Goal: Task Accomplishment & Management: Manage account settings

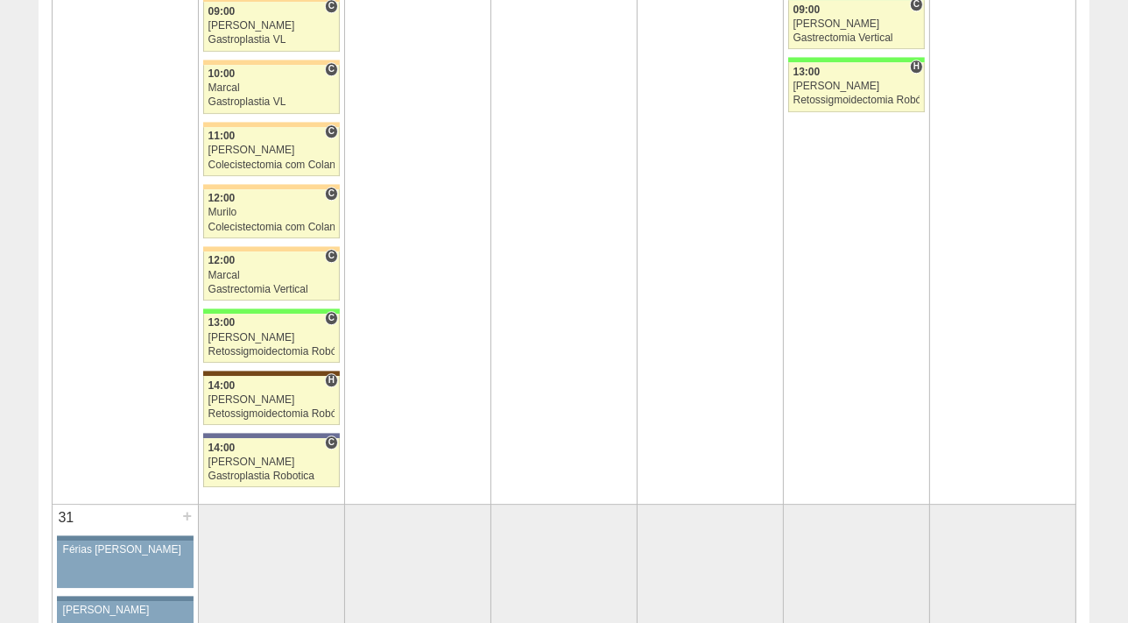
scroll to position [4544, 0]
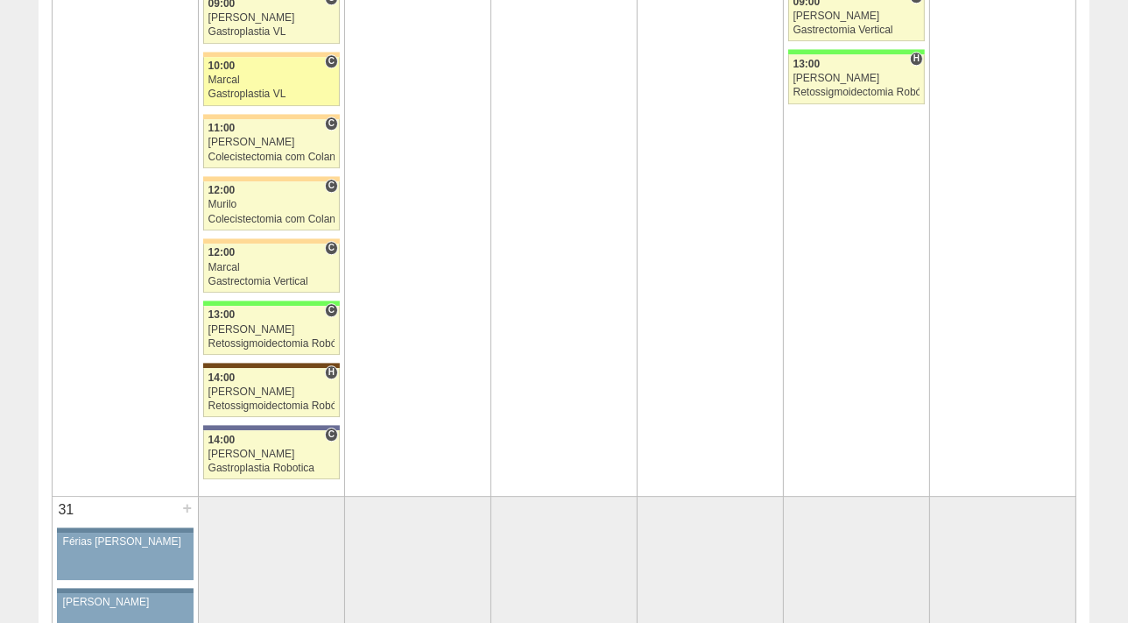
click at [257, 76] on div "Marcal" at bounding box center [271, 79] width 127 height 11
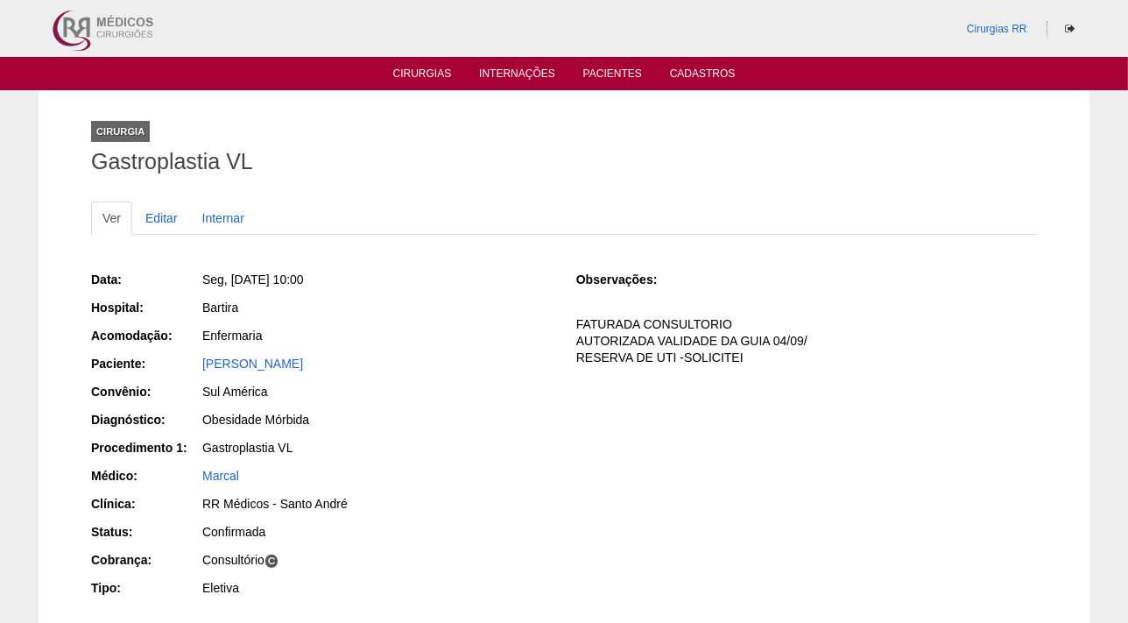
drag, startPoint x: 384, startPoint y: 362, endPoint x: 194, endPoint y: 354, distance: 189.3
click at [194, 355] on div "Paciente: Clayton de Moura" at bounding box center [321, 366] width 461 height 22
copy div "Paciente: Clayton de Moura"
click at [410, 73] on link "Cirurgias" at bounding box center [422, 74] width 59 height 15
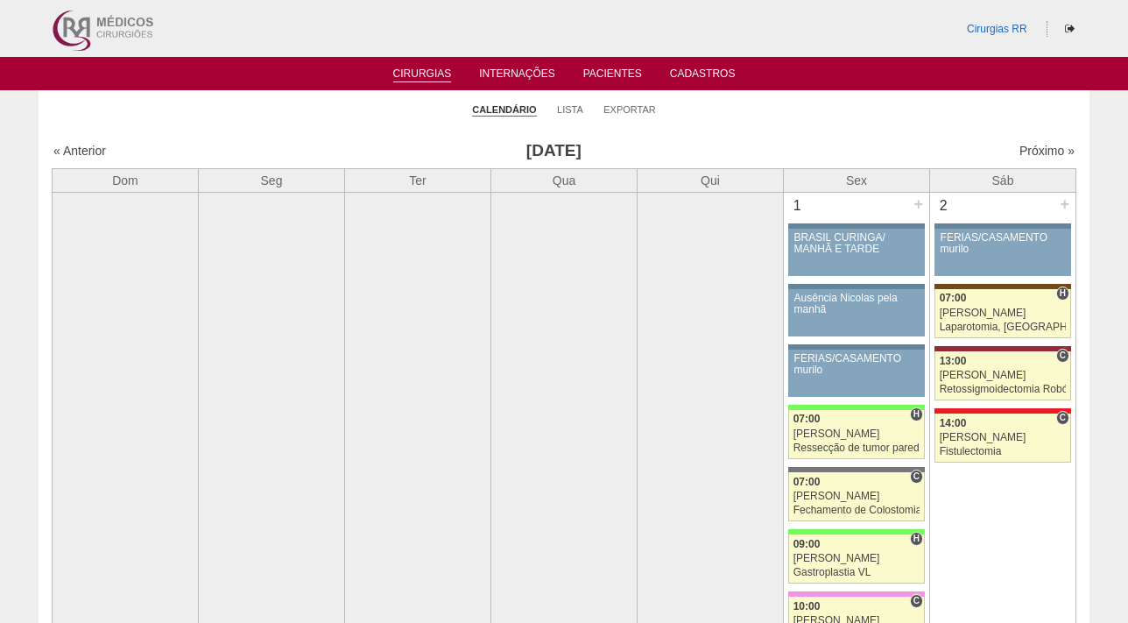
click at [569, 104] on link "Lista" at bounding box center [570, 109] width 26 height 12
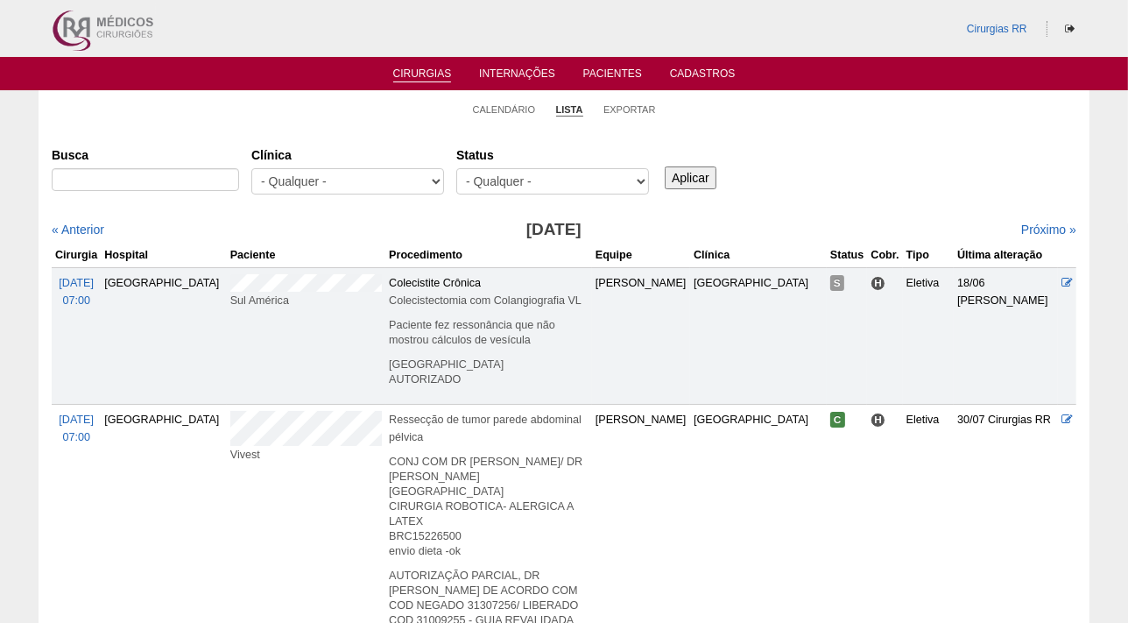
click at [629, 179] on select "- Qualquer - Reservada Confirmada Suspensa Cancelada" at bounding box center [552, 181] width 193 height 26
select select "resr"
click at [456, 168] on select "- Qualquer - Reservada Confirmada Suspensa Cancelada" at bounding box center [552, 181] width 193 height 26
click at [683, 175] on input "Aplicar" at bounding box center [691, 177] width 52 height 23
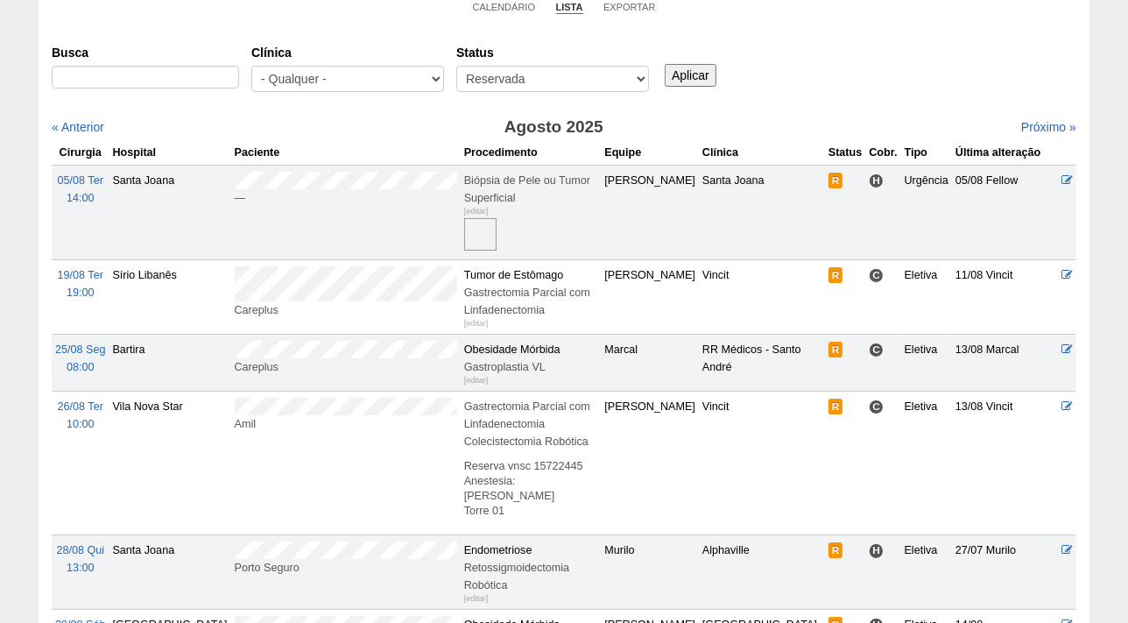
scroll to position [79, 0]
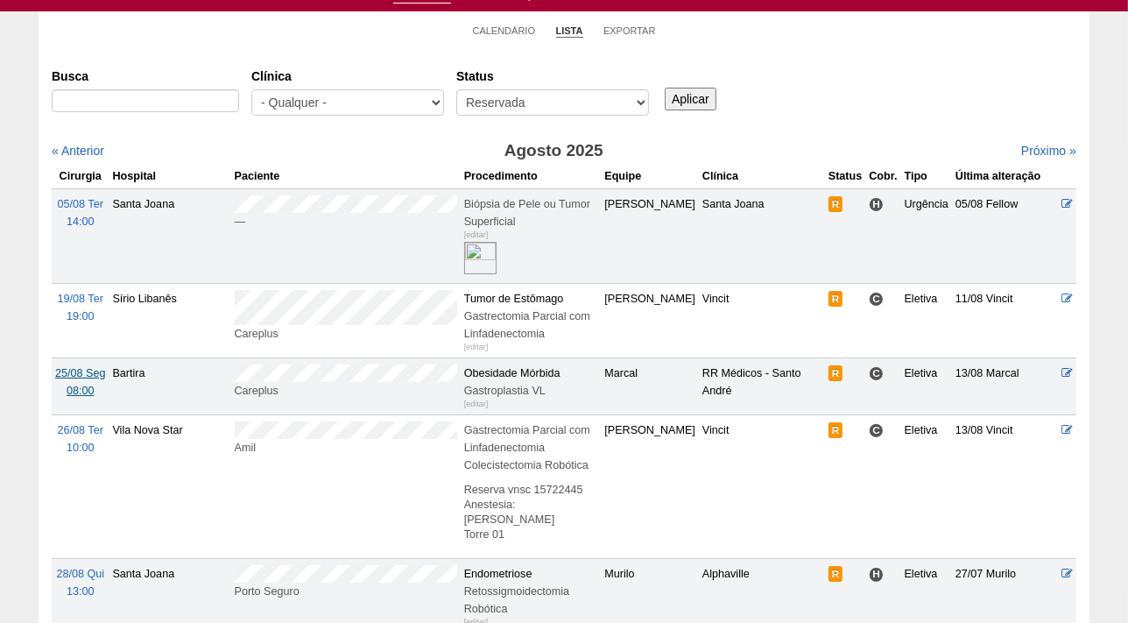
click at [80, 370] on span "25/08 Seg" at bounding box center [80, 373] width 50 height 12
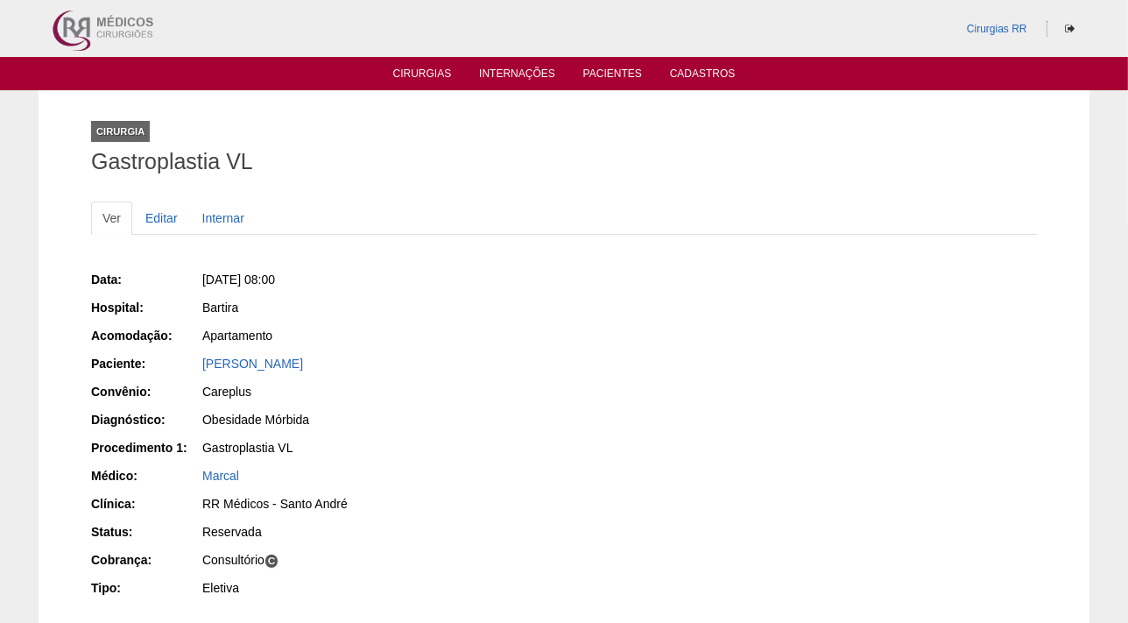
drag, startPoint x: 379, startPoint y: 364, endPoint x: 188, endPoint y: 368, distance: 191.0
click at [188, 368] on div "Paciente: Tatiana Alves Gonçalves" at bounding box center [321, 366] width 461 height 22
click at [419, 359] on div "Tatiana Alves Gonçalves" at bounding box center [376, 364] width 349 height 18
drag, startPoint x: 359, startPoint y: 370, endPoint x: 197, endPoint y: 363, distance: 162.1
click at [197, 363] on div "Paciente: Tatiana Alves Gonçalves" at bounding box center [321, 366] width 461 height 22
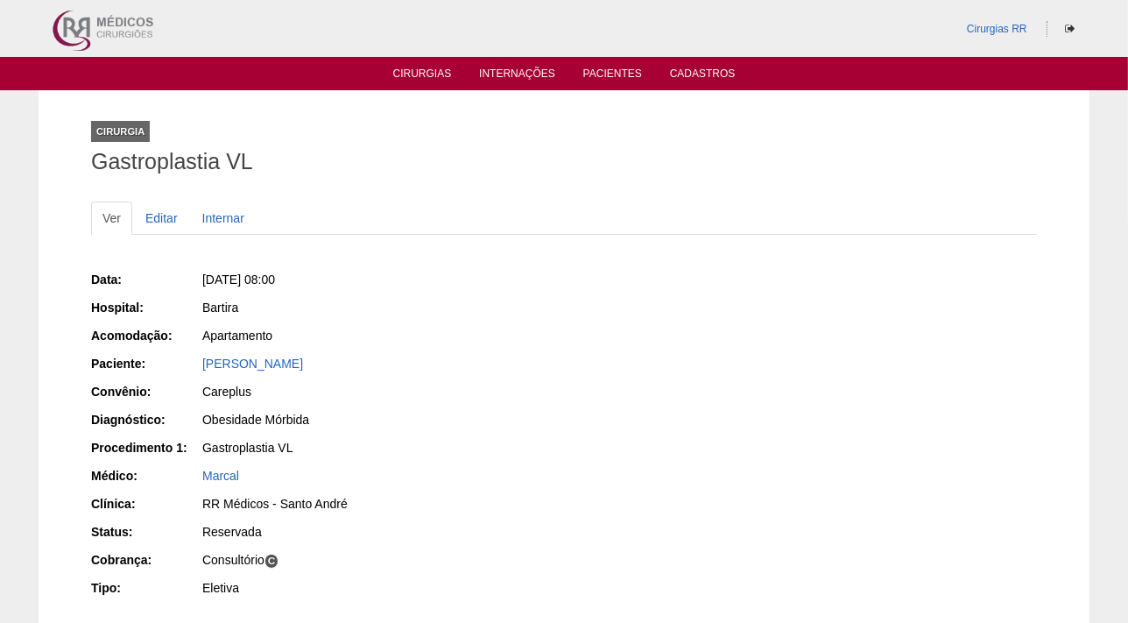
copy div "Paciente: Tatiana Alves Gonçalves"
click at [496, 384] on div "Careplus" at bounding box center [376, 392] width 349 height 18
drag, startPoint x: 400, startPoint y: 365, endPoint x: 201, endPoint y: 371, distance: 199.8
click at [201, 371] on div "Tatiana Alves Gonçalves" at bounding box center [376, 366] width 351 height 22
copy link "Tatiana Alves Gonçalves"
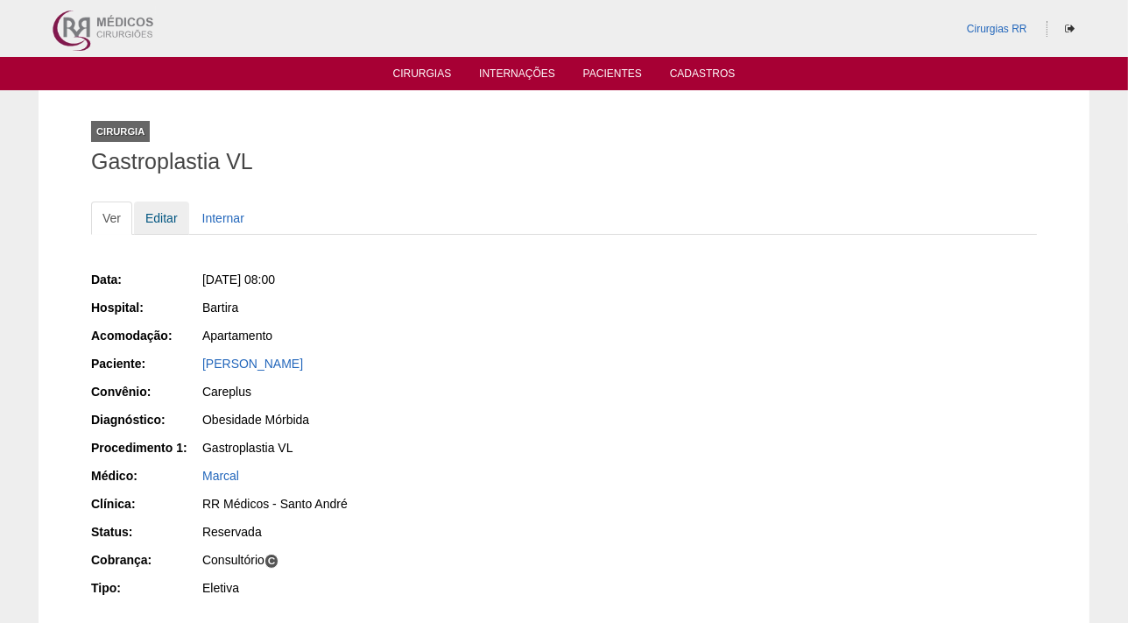
click at [159, 209] on link "Editar" at bounding box center [161, 217] width 55 height 33
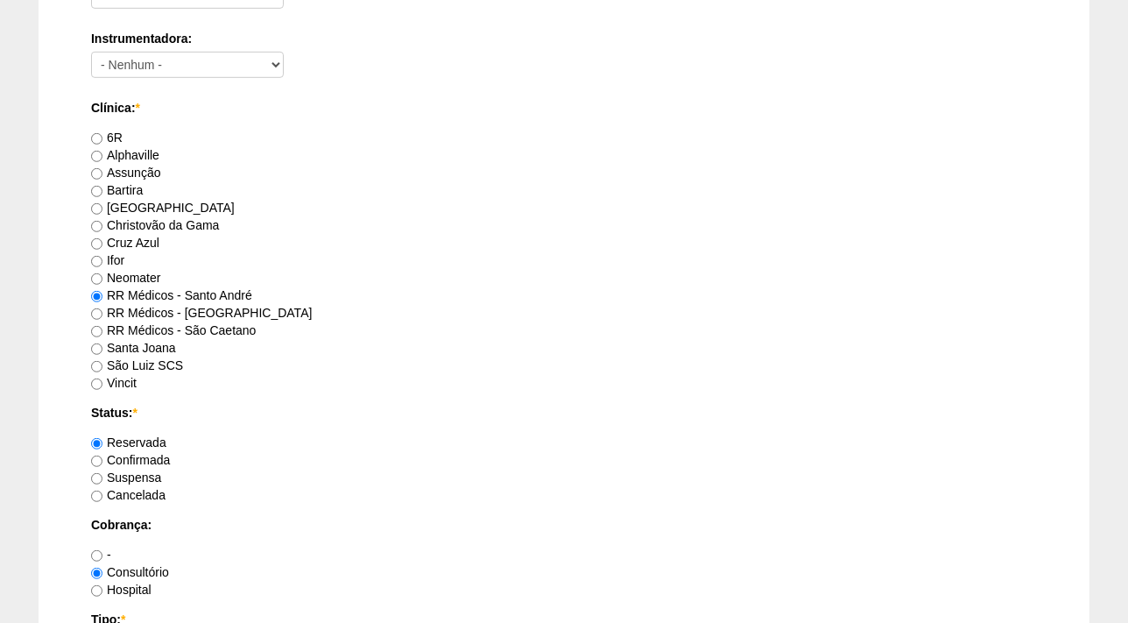
scroll to position [1032, 0]
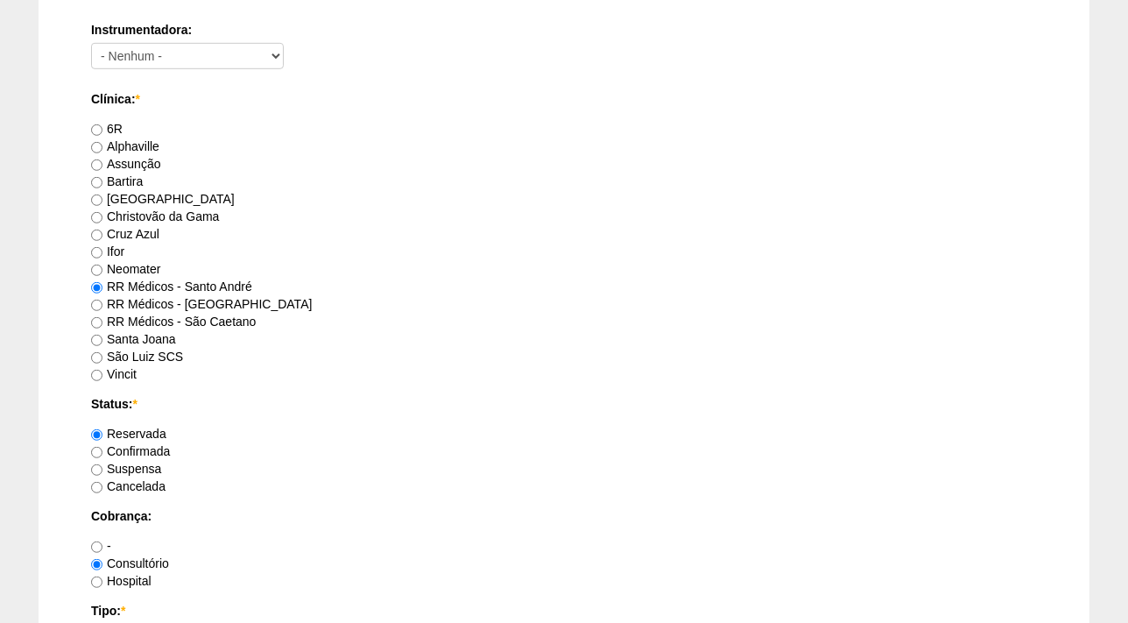
click at [137, 444] on label "Confirmada" at bounding box center [130, 451] width 79 height 14
click at [102, 447] on input "Confirmada" at bounding box center [96, 452] width 11 height 11
radio input "true"
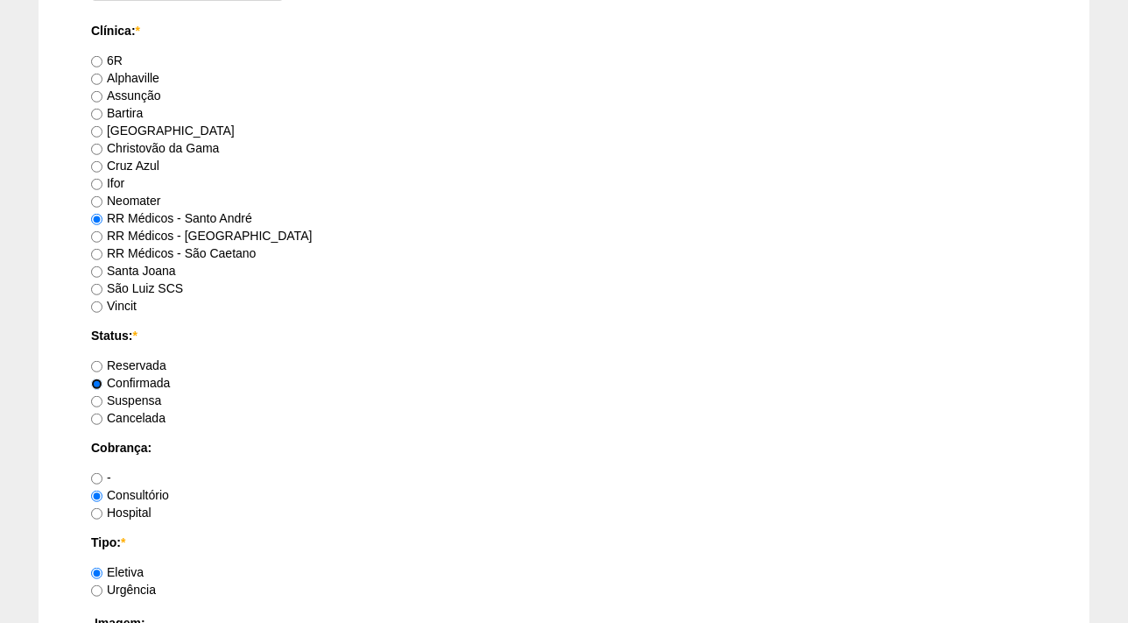
scroll to position [1429, 0]
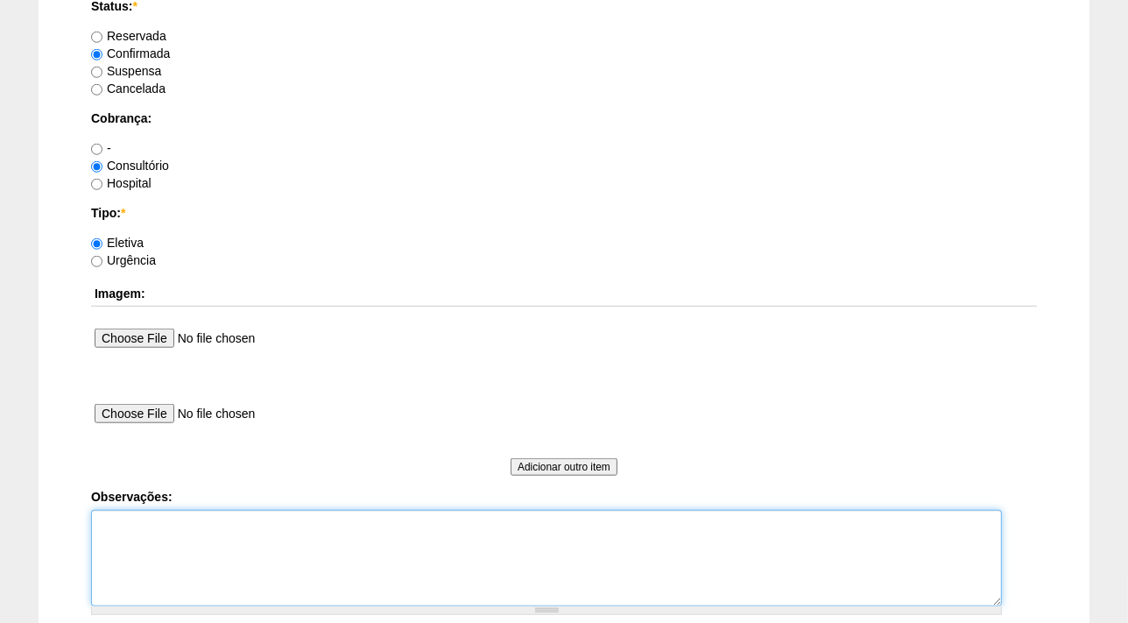
click at [160, 529] on textarea "Observações:" at bounding box center [546, 558] width 911 height 96
type textarea "f"
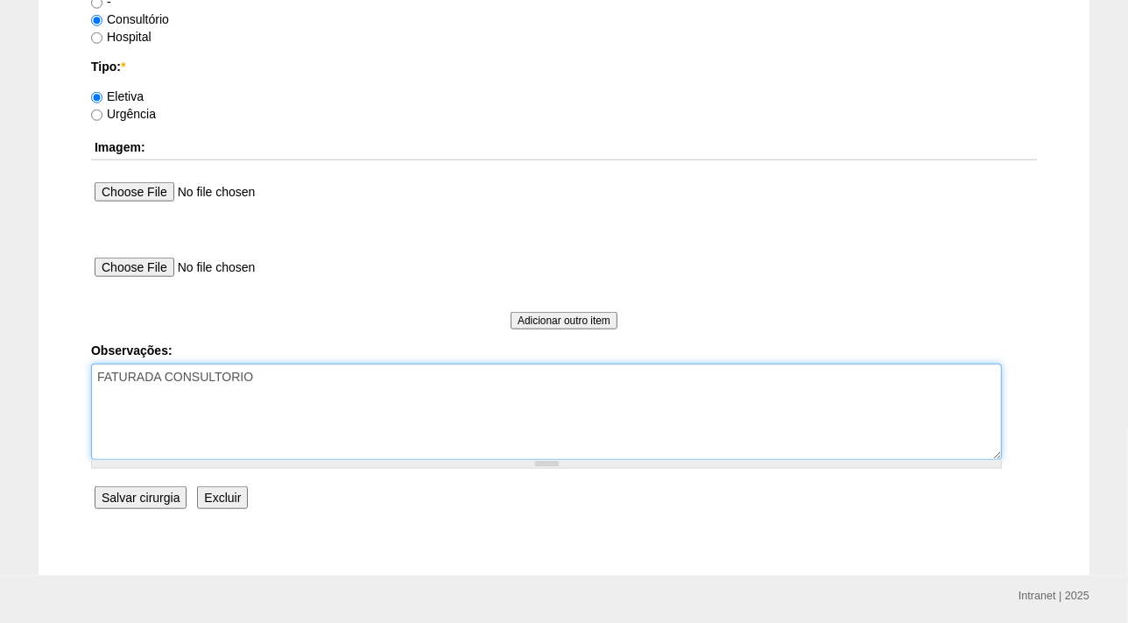
scroll to position [1632, 0]
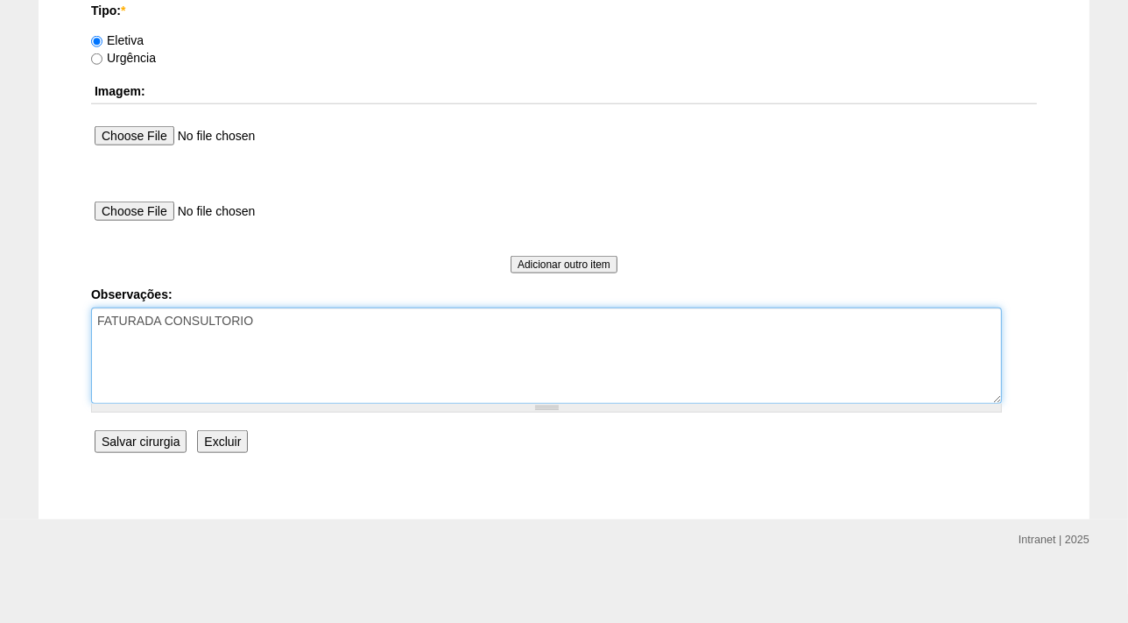
type textarea "FATURADA CONSULTORIO"
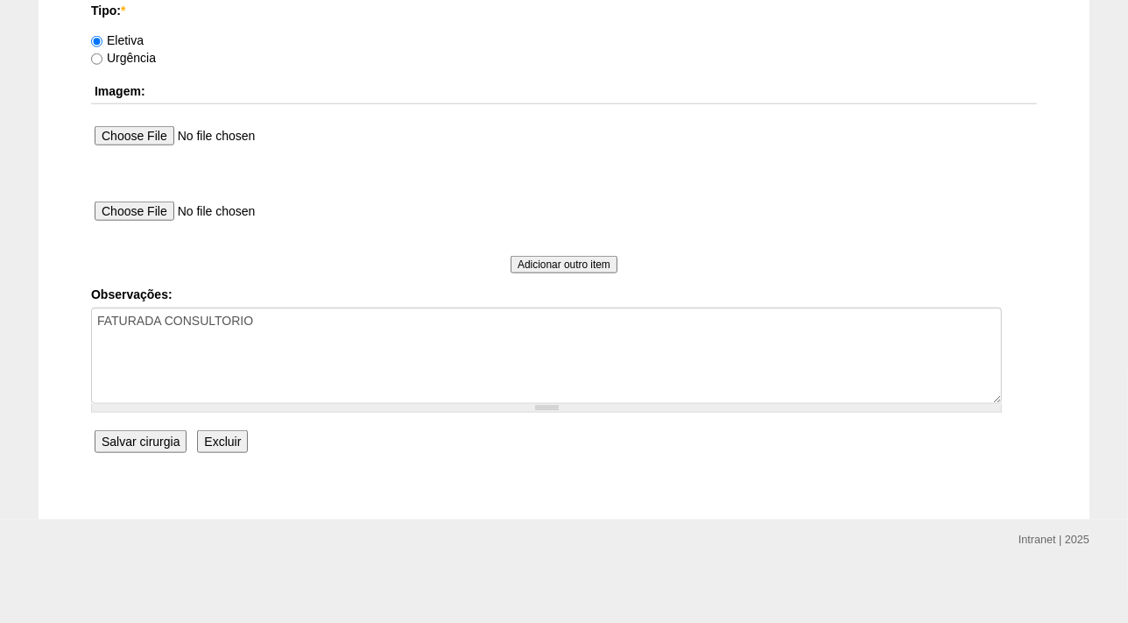
click at [149, 433] on input "Salvar cirurgia" at bounding box center [141, 441] width 92 height 23
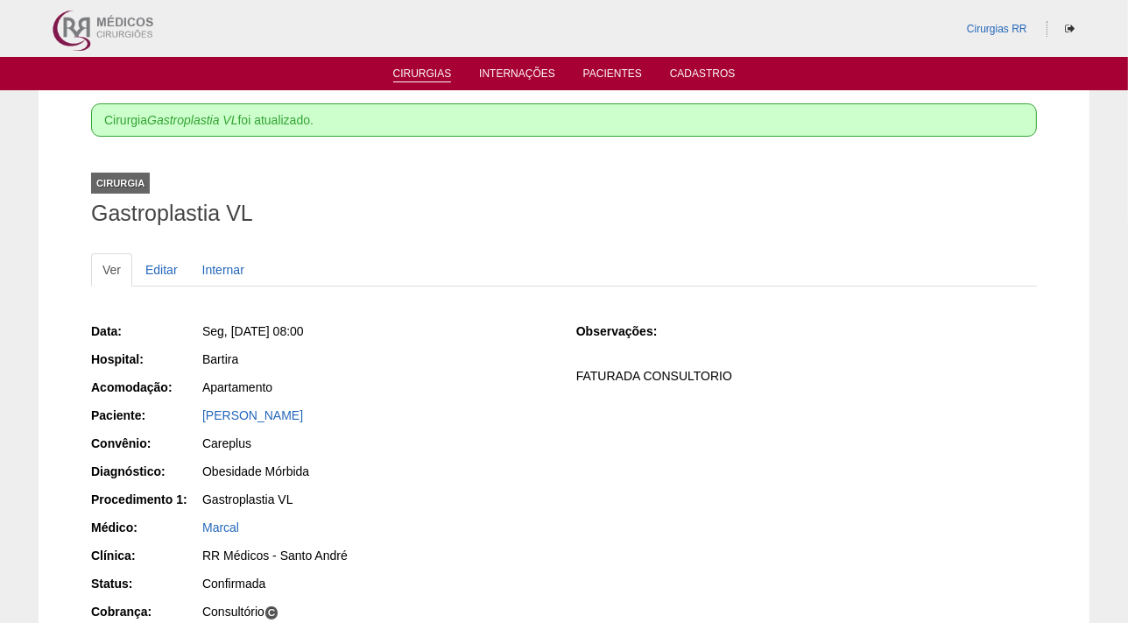
click at [418, 76] on link "Cirurgias" at bounding box center [422, 74] width 59 height 15
